Goal: Navigation & Orientation: Find specific page/section

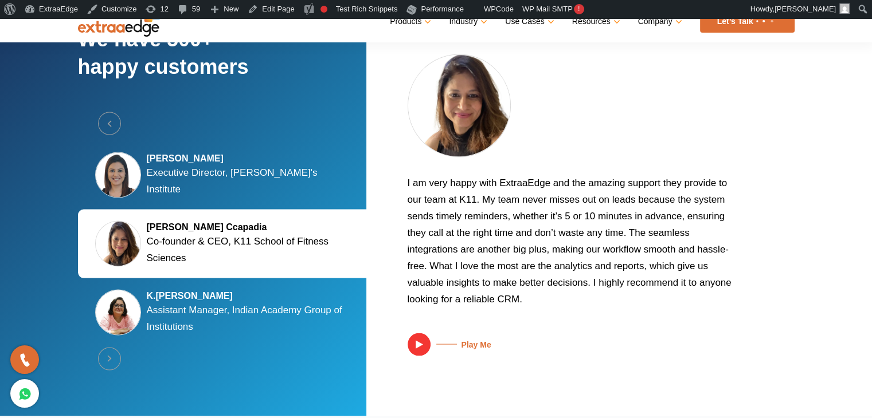
scroll to position [2848, 0]
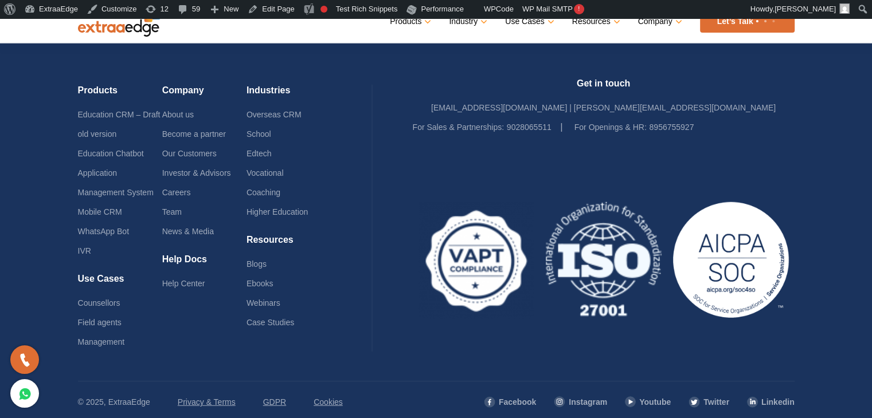
scroll to position [2815, 0]
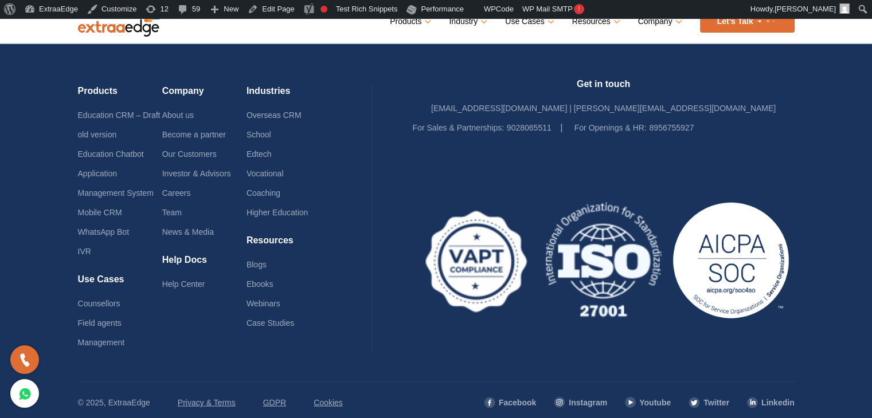
click at [839, 211] on footer "Products Education CRM – Draft old version Education Chatbot Application Manage…" at bounding box center [436, 233] width 872 height 379
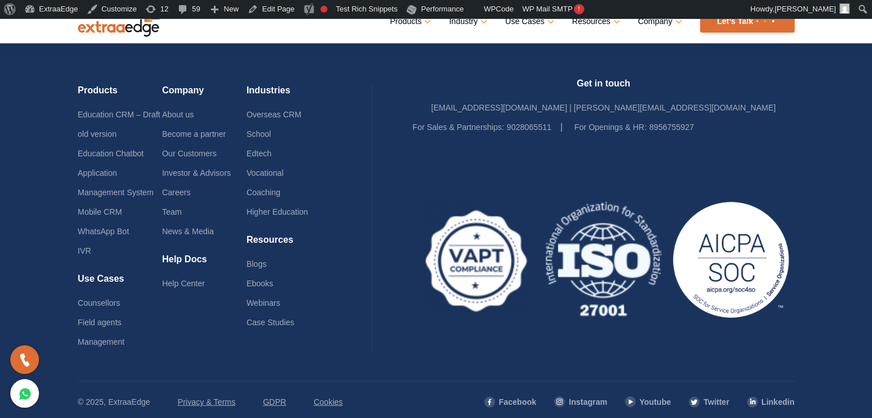
scroll to position [2848, 0]
click at [856, 117] on footer "Products Education CRM – Draft old version Education Chatbot Application Manage…" at bounding box center [436, 233] width 872 height 379
click at [834, 126] on footer "Products Education CRM – Draft old version Education Chatbot Application Manage…" at bounding box center [436, 233] width 872 height 379
click at [832, 117] on footer "Products Education CRM – Draft old version Education Chatbot Application Manage…" at bounding box center [436, 233] width 872 height 379
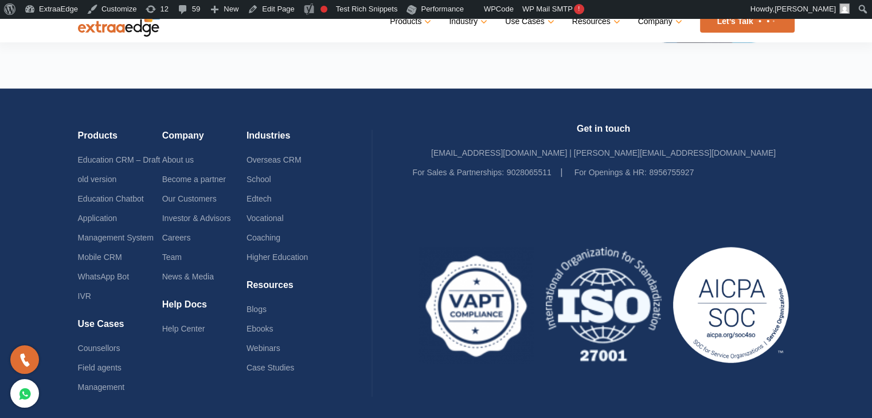
scroll to position [2856, 0]
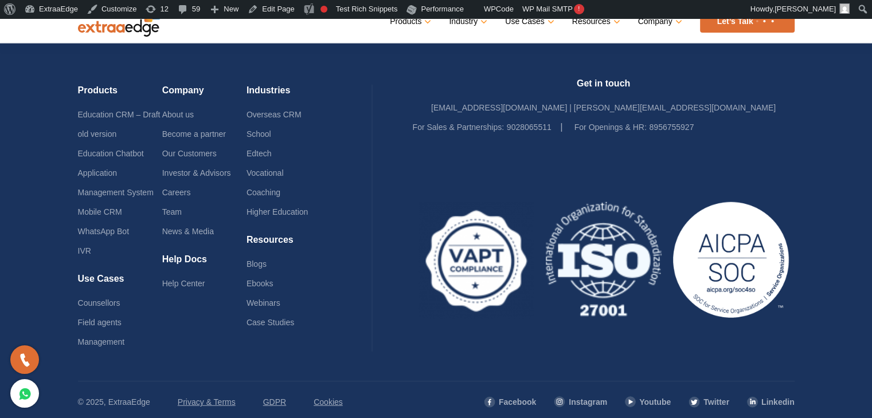
click at [845, 206] on footer "Products Education CRM – Draft old version Education Chatbot Application Manage…" at bounding box center [436, 233] width 872 height 379
click at [840, 200] on footer "Products Education CRM – Draft old version Education Chatbot Application Manage…" at bounding box center [436, 233] width 872 height 379
click at [844, 190] on footer "Products Education CRM – Draft old version Education Chatbot Application Manage…" at bounding box center [436, 233] width 872 height 379
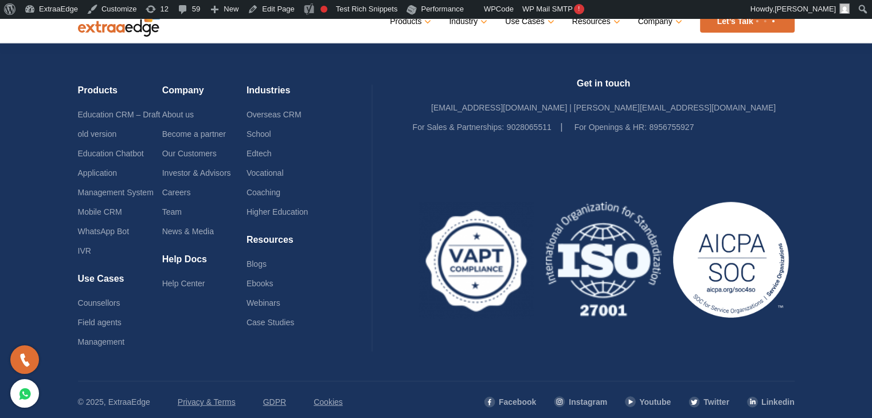
click at [846, 190] on footer "Products Education CRM – Draft old version Education Chatbot Application Manage…" at bounding box center [436, 233] width 872 height 379
click at [280, 28] on div "Products Education CRM Streamline your entire admissions process on a single pl…" at bounding box center [477, 21] width 634 height 22
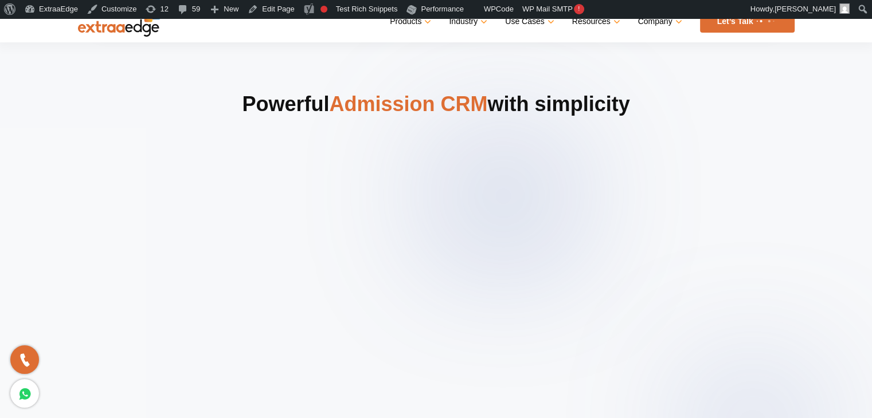
scroll to position [458, 0]
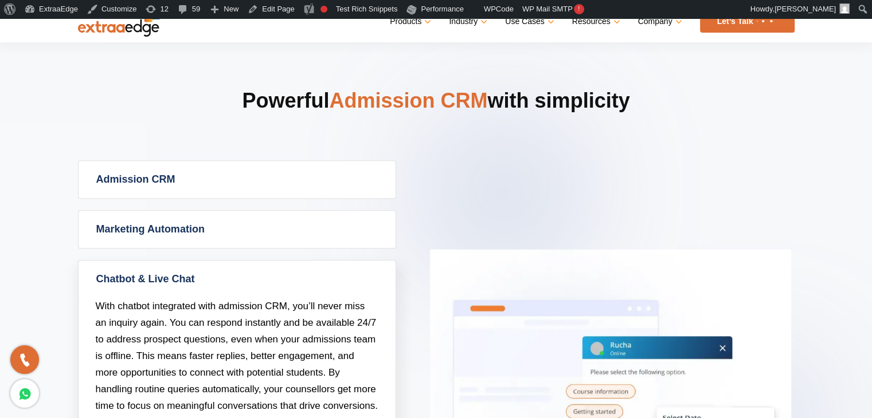
click at [225, 42] on nav "Menu Close Products Education CRM Streamline your entire admissions process on …" at bounding box center [436, 21] width 716 height 42
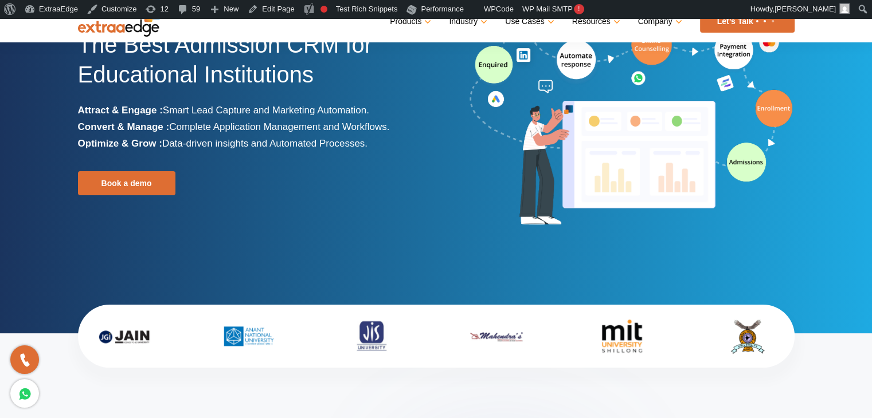
scroll to position [0, 0]
